Goal: Use online tool/utility: Utilize a website feature to perform a specific function

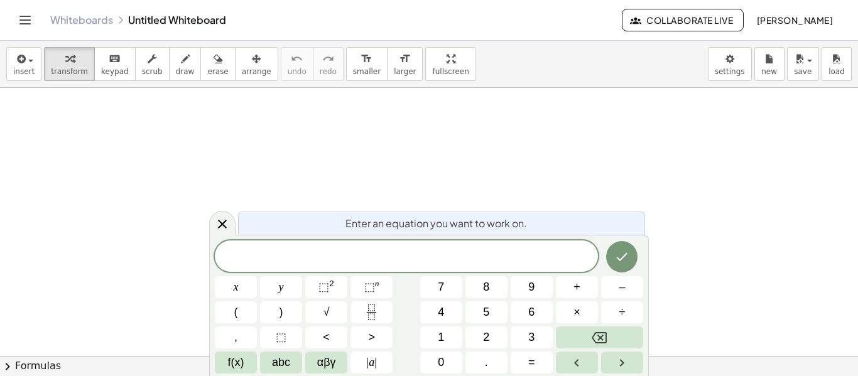
scroll to position [1, 0]
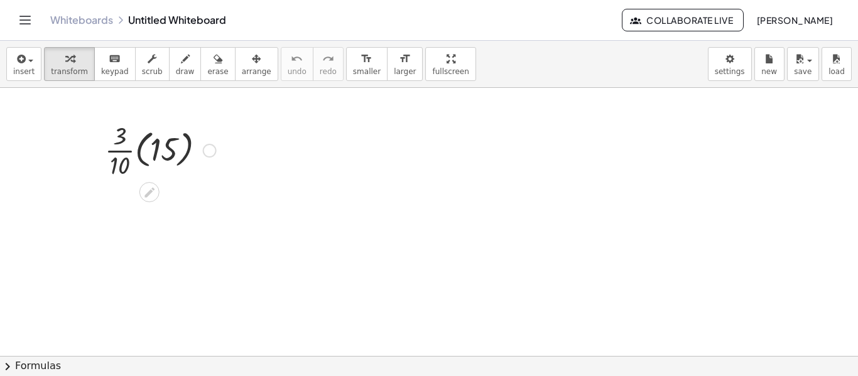
click at [136, 150] on div at bounding box center [161, 149] width 124 height 63
click at [152, 215] on div at bounding box center [161, 212] width 124 height 63
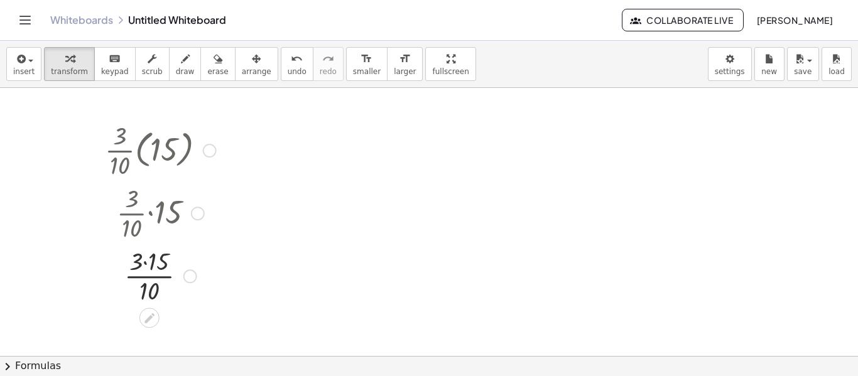
click at [146, 261] on div at bounding box center [161, 275] width 124 height 63
click at [150, 276] on div at bounding box center [161, 275] width 124 height 63
click at [210, 150] on div at bounding box center [210, 151] width 14 height 14
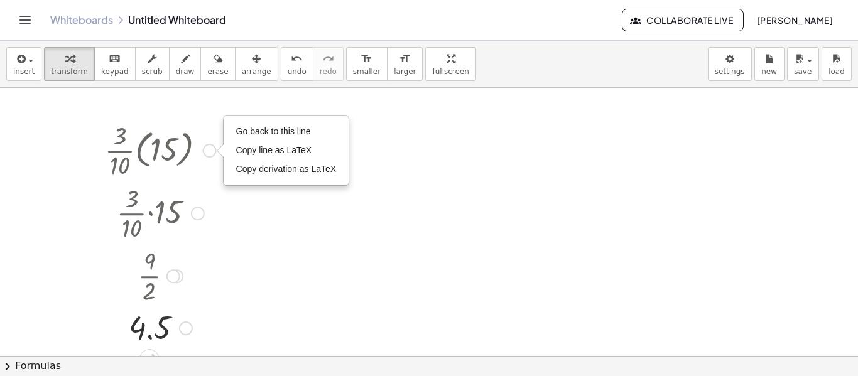
click at [184, 150] on div at bounding box center [161, 149] width 124 height 63
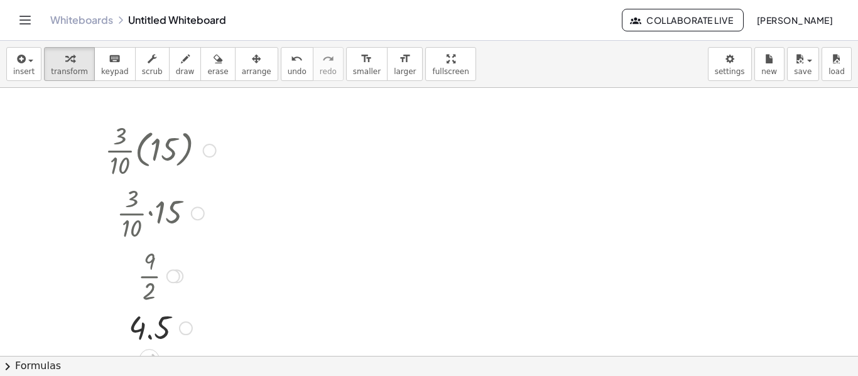
click at [173, 150] on div at bounding box center [161, 149] width 124 height 63
click at [218, 151] on div at bounding box center [161, 149] width 124 height 63
click at [217, 151] on div at bounding box center [161, 149] width 124 height 63
click at [213, 151] on div "Go back to this line Copy line as LaTeX Copy derivation as LaTeX" at bounding box center [210, 151] width 14 height 14
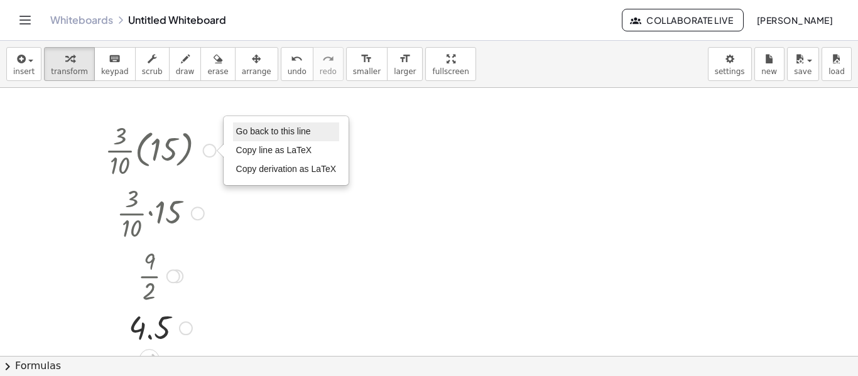
click at [271, 131] on span "Go back to this line" at bounding box center [273, 131] width 75 height 10
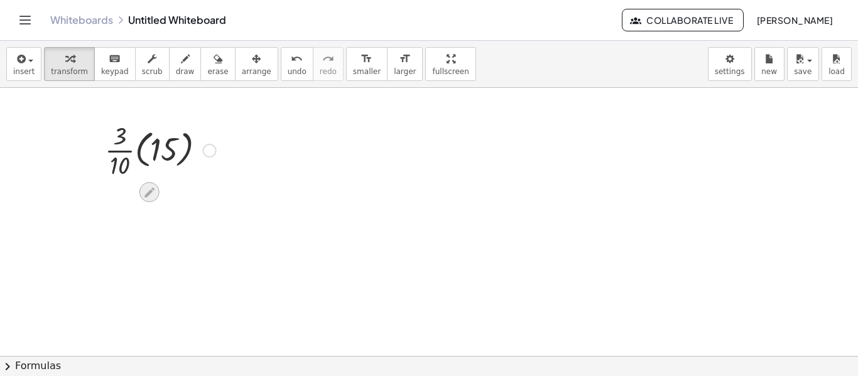
click at [155, 194] on icon at bounding box center [149, 192] width 13 height 13
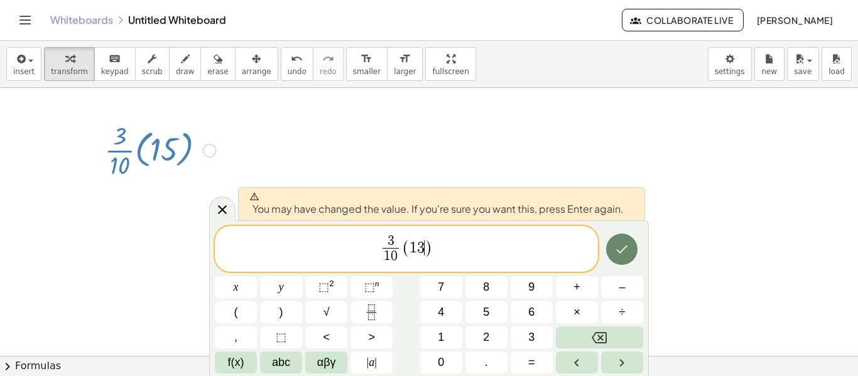
click at [629, 244] on icon "Done" at bounding box center [621, 249] width 15 height 15
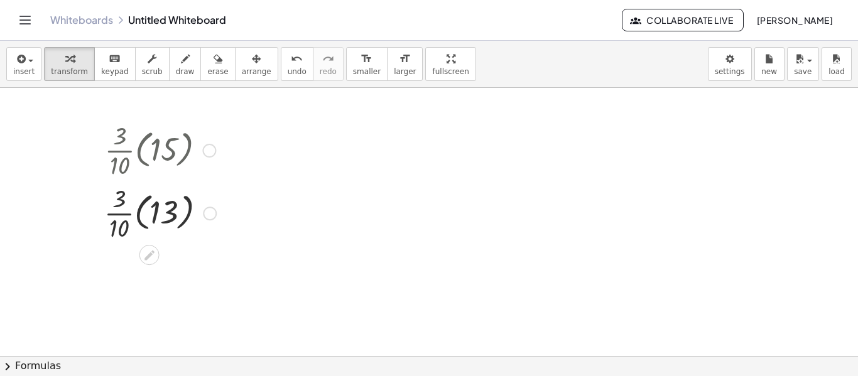
click at [139, 212] on div at bounding box center [160, 212] width 124 height 63
click at [148, 278] on div at bounding box center [160, 275] width 124 height 63
click at [146, 264] on div at bounding box center [160, 275] width 124 height 63
click at [149, 271] on div at bounding box center [160, 275] width 124 height 63
